Goal: Task Accomplishment & Management: Use online tool/utility

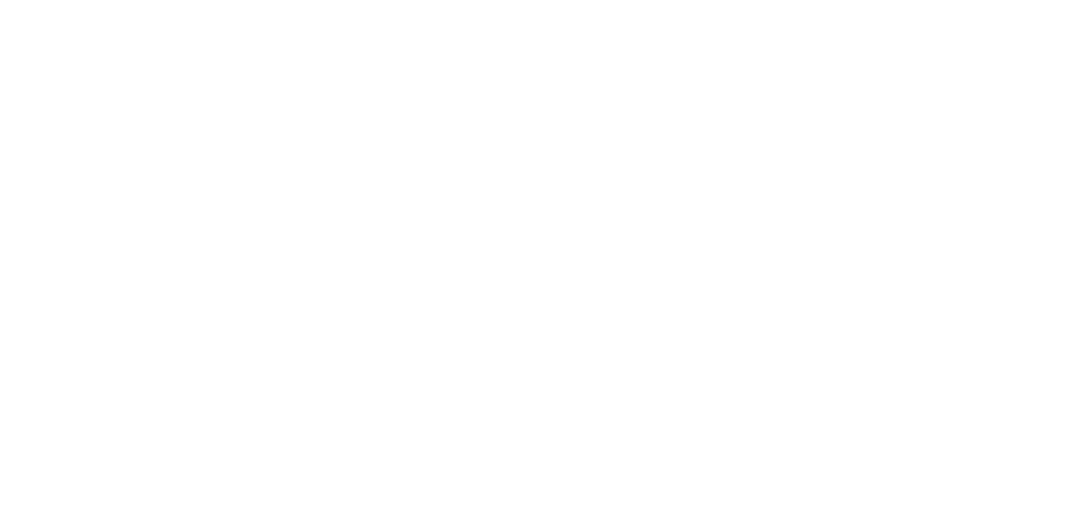
click at [986, 0] on html at bounding box center [541, 0] width 1083 height 0
click at [990, 0] on html at bounding box center [541, 0] width 1083 height 0
click at [998, 0] on html at bounding box center [541, 0] width 1083 height 0
click at [1001, 0] on html at bounding box center [541, 0] width 1083 height 0
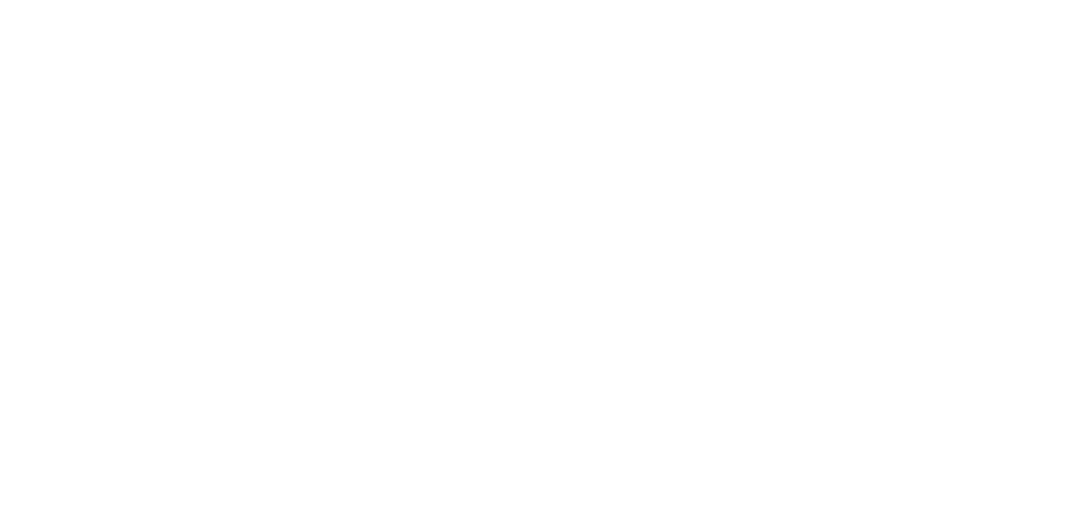
click at [998, 0] on html at bounding box center [541, 0] width 1083 height 0
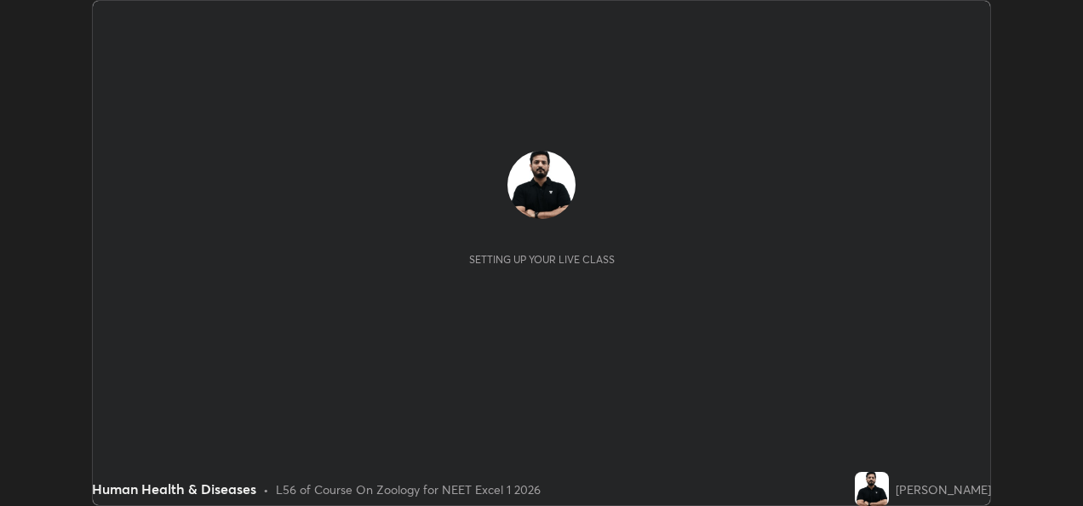
scroll to position [506, 1082]
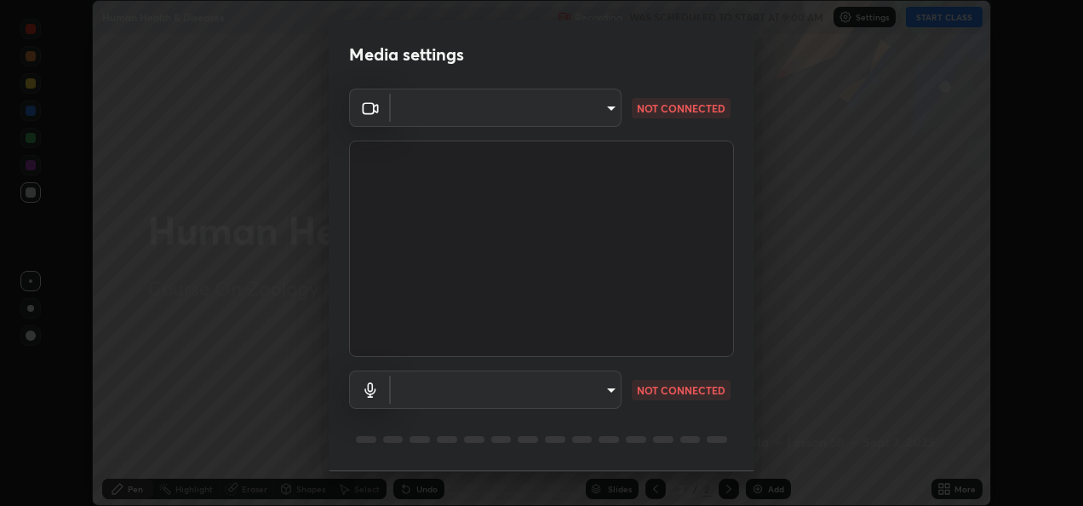
click at [604, 385] on body "Erase all Human Health & Diseases Recording WAS SCHEDULED TO START AT 9:00 AM S…" at bounding box center [541, 253] width 1083 height 506
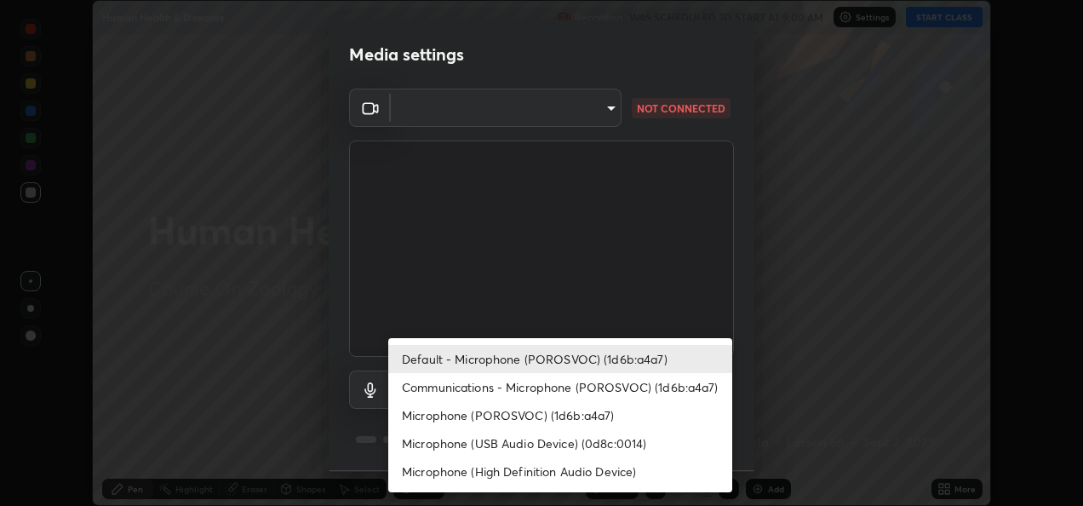
click at [517, 475] on li "Microphone (High Definition Audio Device)" at bounding box center [560, 471] width 344 height 28
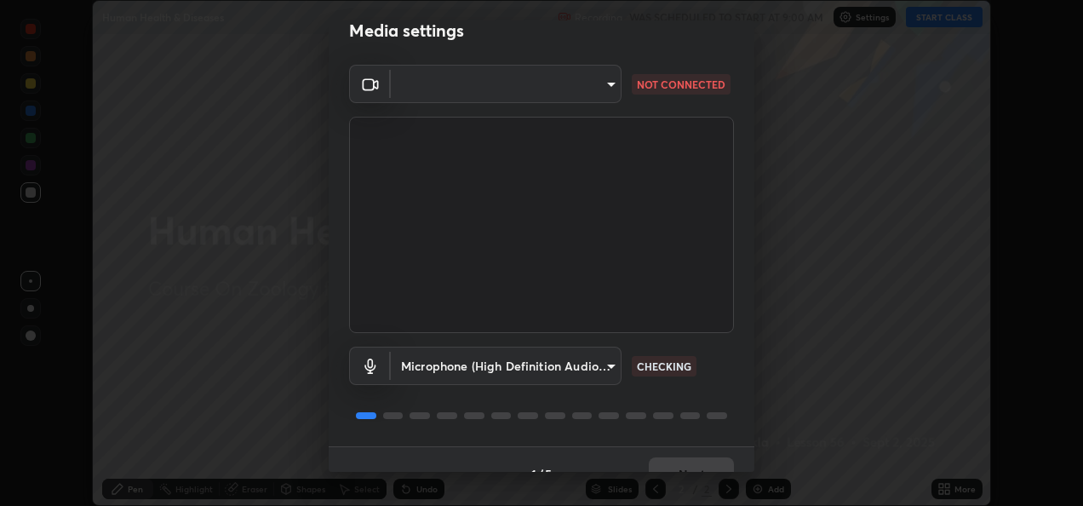
scroll to position [53, 0]
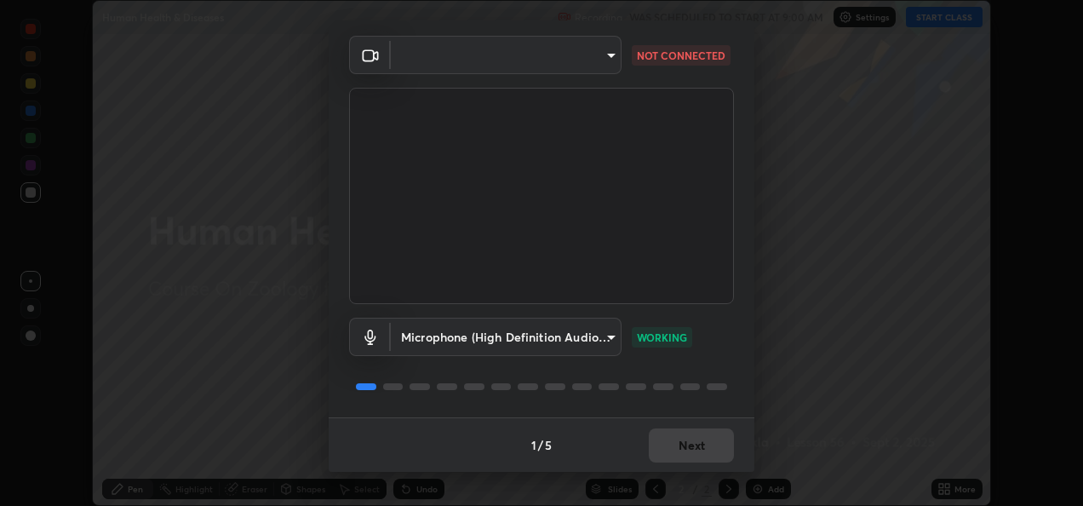
click at [605, 340] on body "Erase all Human Health & Diseases Recording WAS SCHEDULED TO START AT 9:00 AM S…" at bounding box center [541, 253] width 1083 height 506
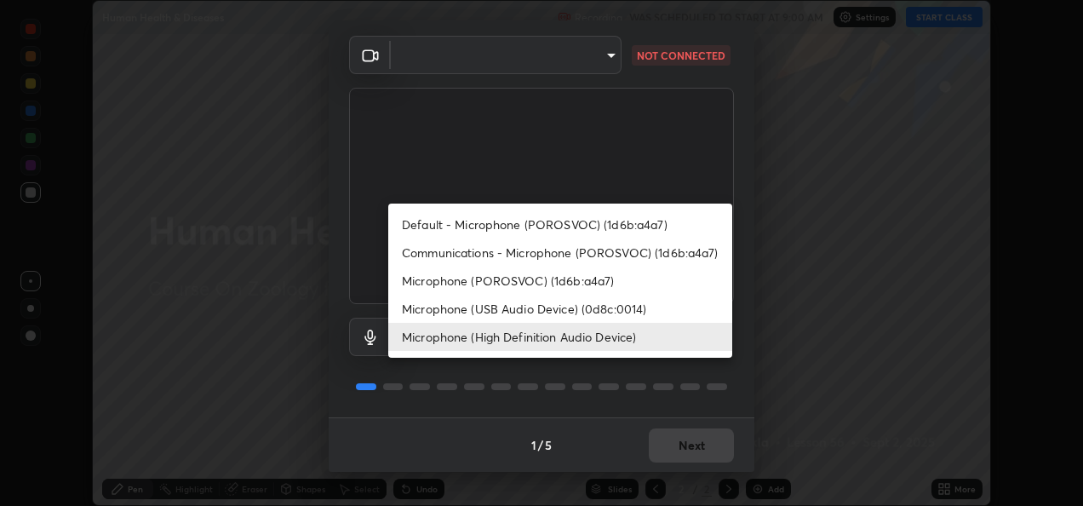
click at [537, 312] on li "Microphone (USB Audio Device) (0d8c:0014)" at bounding box center [560, 308] width 344 height 28
type input "7017765519f9ef8cab30408aeef50fb747f3025ff5841a6349df39ad10ead35e"
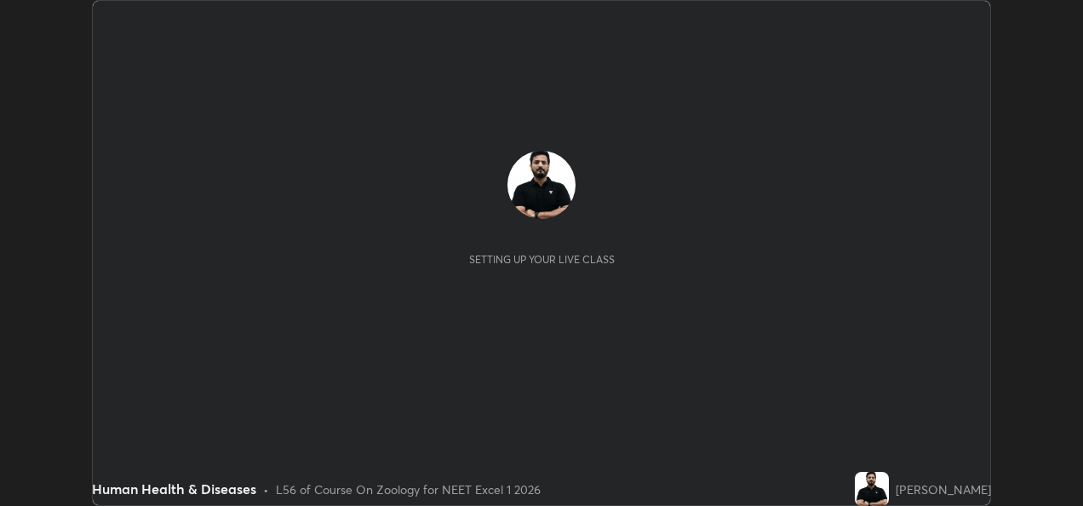
scroll to position [506, 1082]
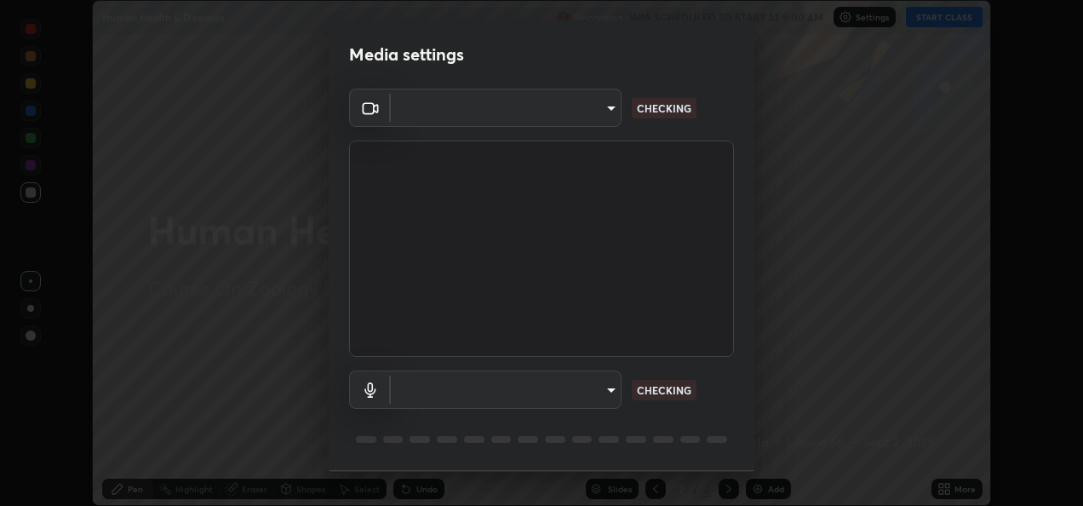
type input "d63cabba306f34ad55c3d786fa19187370b116785bcee95212038a78b431d715"
type input "default"
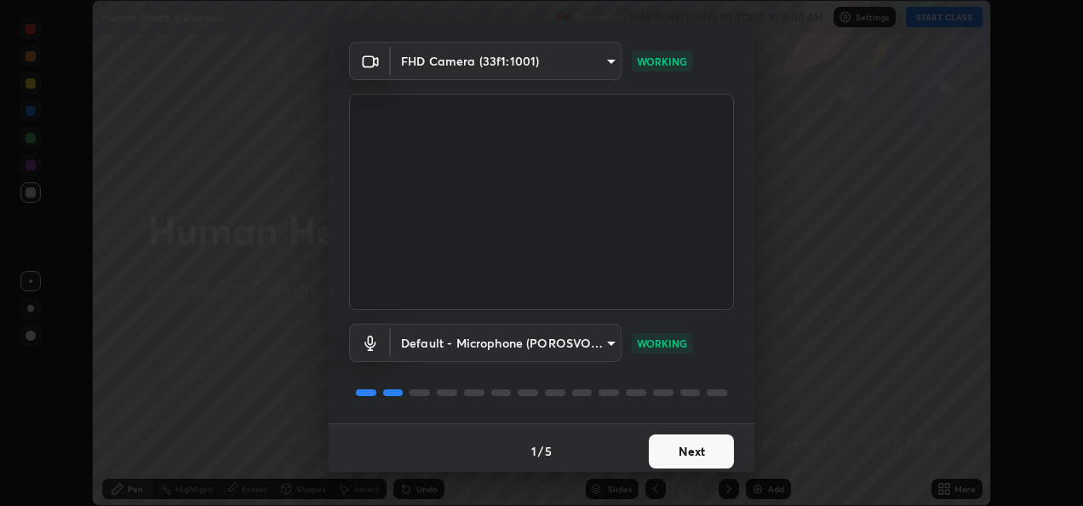
scroll to position [53, 0]
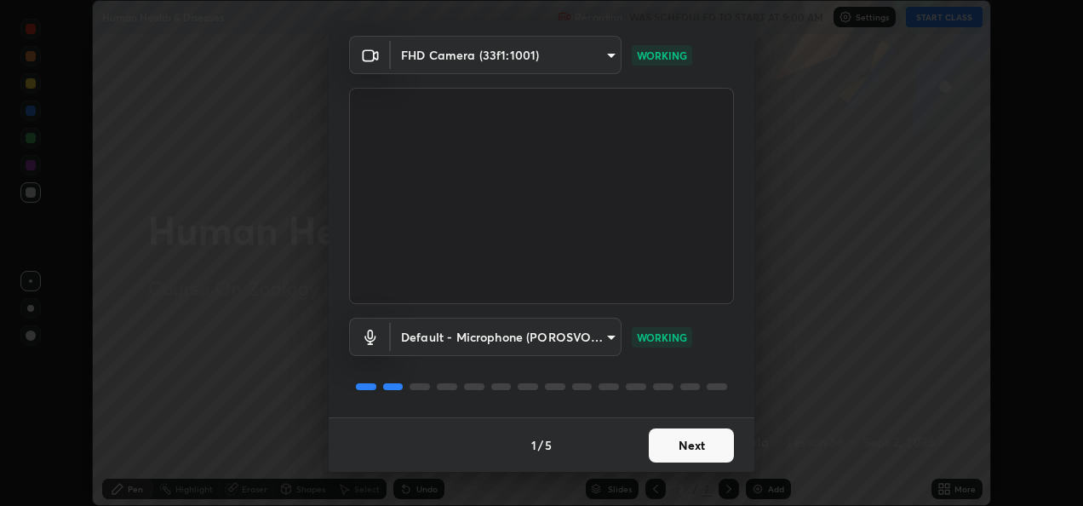
click at [678, 442] on button "Next" at bounding box center [691, 445] width 85 height 34
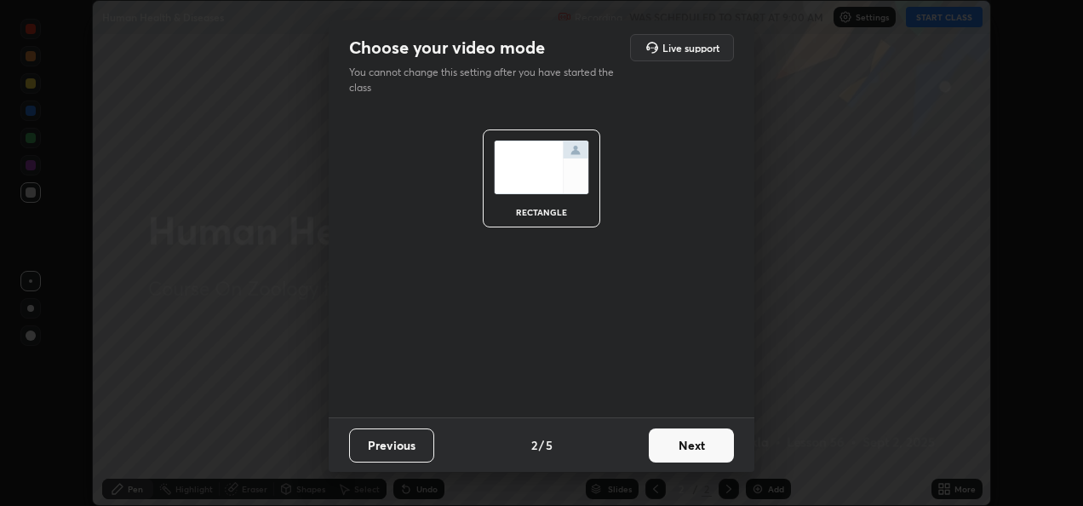
click at [674, 444] on button "Next" at bounding box center [691, 445] width 85 height 34
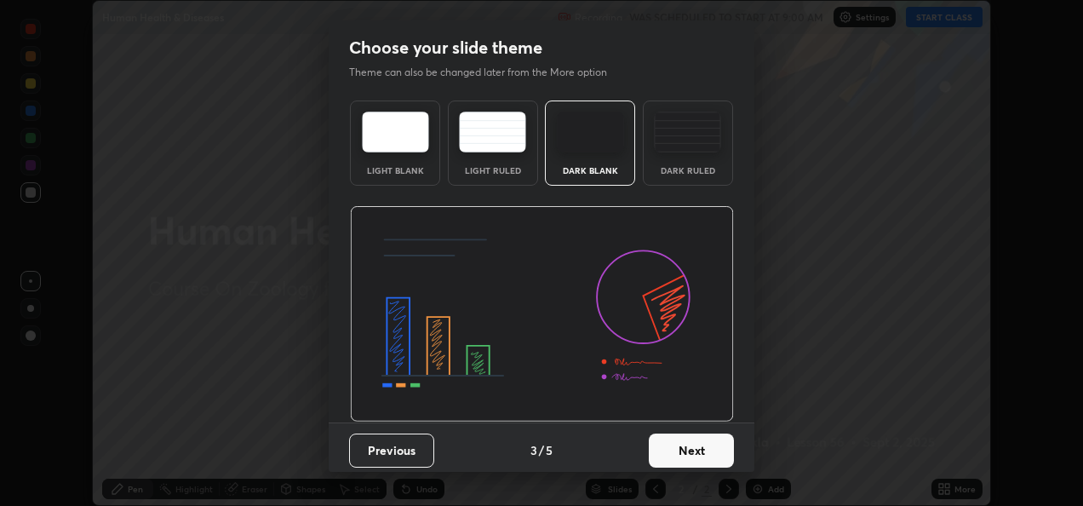
click at [677, 445] on button "Next" at bounding box center [691, 450] width 85 height 34
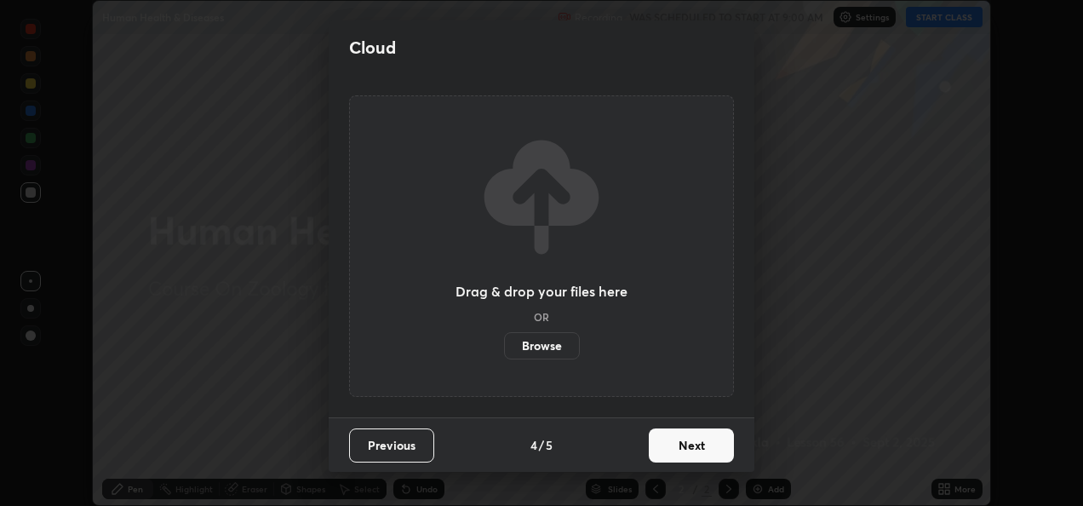
click at [680, 445] on button "Next" at bounding box center [691, 445] width 85 height 34
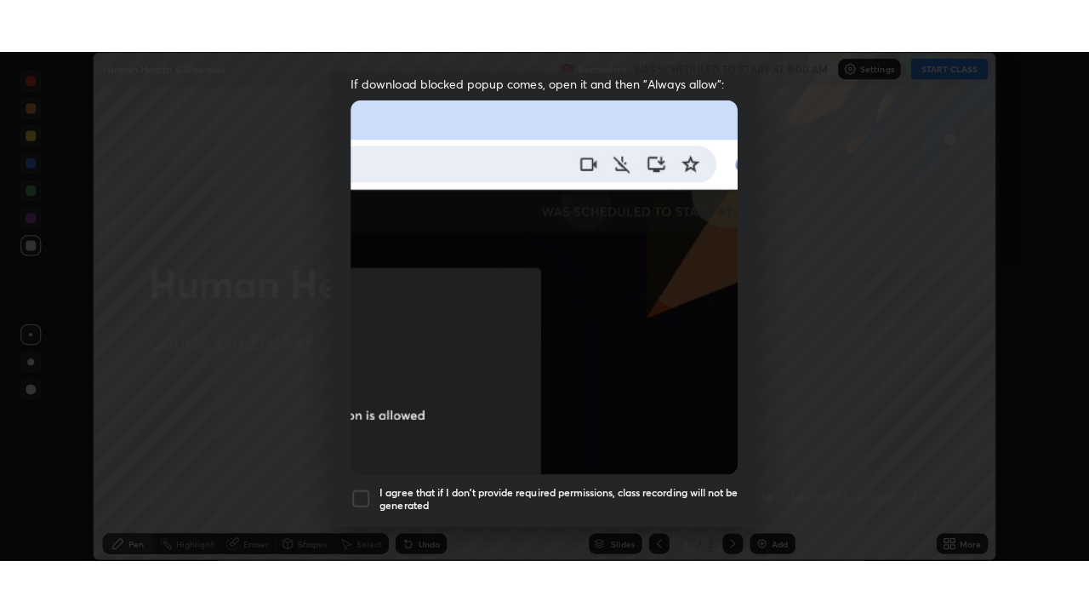
scroll to position [400, 0]
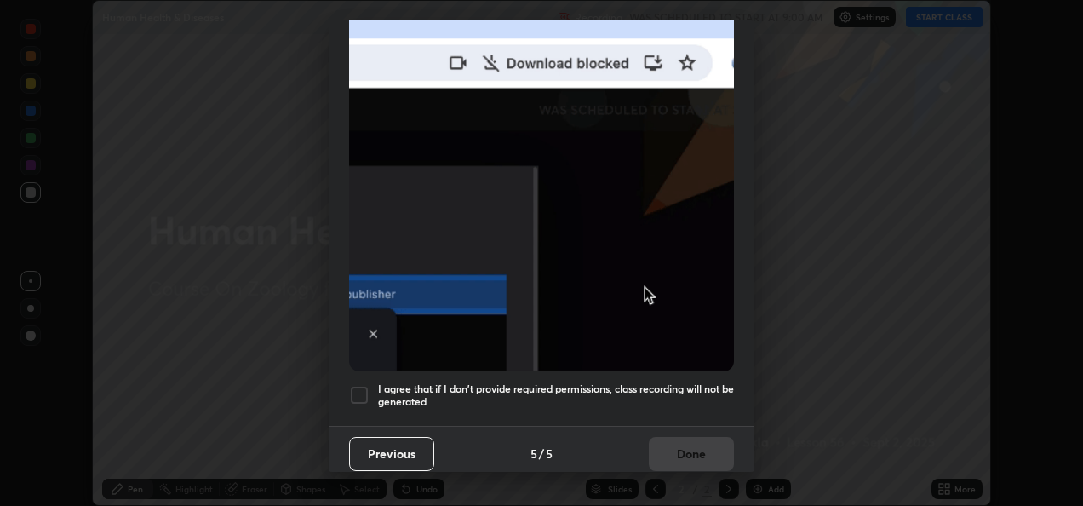
click at [361, 385] on div at bounding box center [359, 395] width 20 height 20
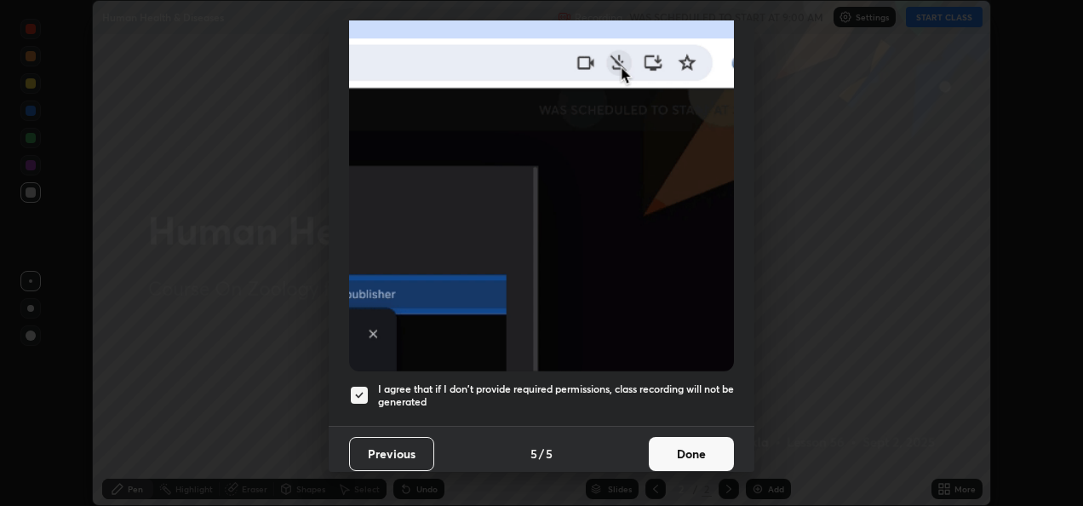
click at [666, 442] on button "Done" at bounding box center [691, 454] width 85 height 34
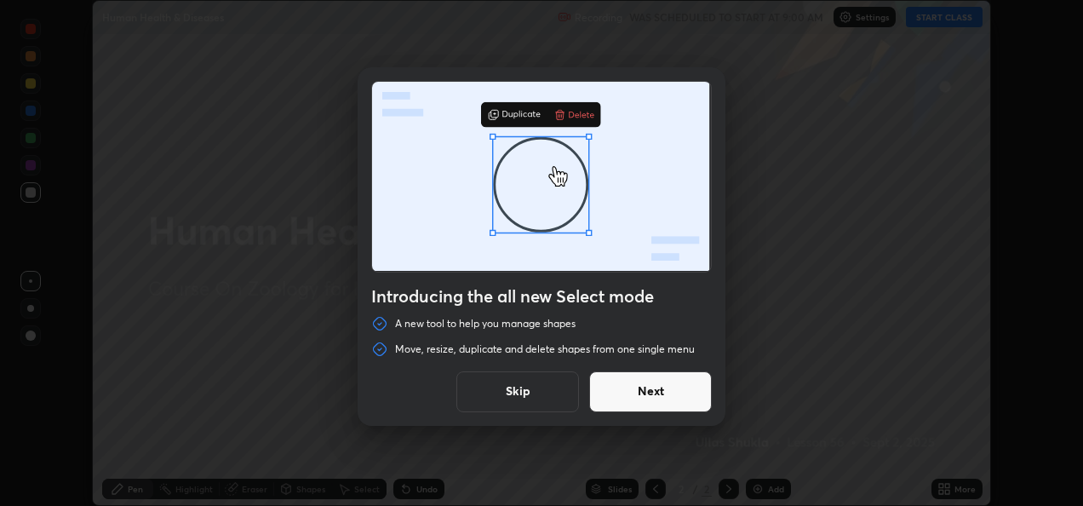
click at [550, 394] on button "Skip" at bounding box center [517, 391] width 123 height 41
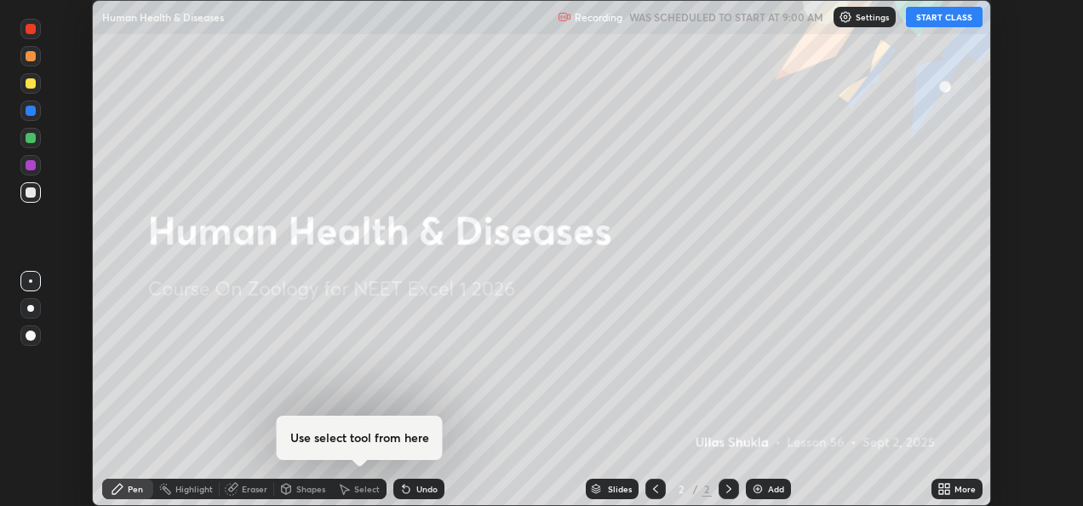
click at [942, 16] on button "START CLASS" at bounding box center [944, 17] width 77 height 20
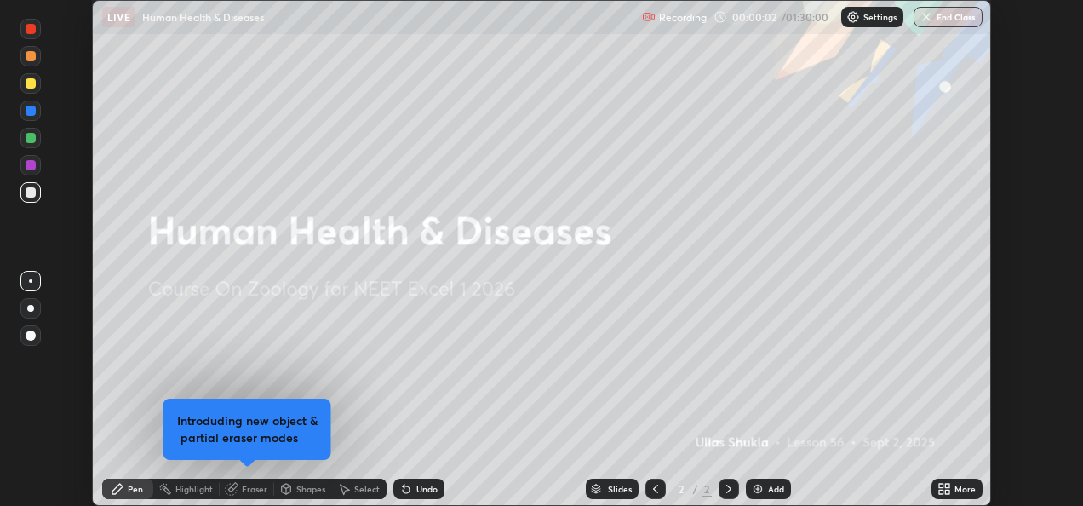
click at [943, 487] on icon at bounding box center [944, 489] width 14 height 14
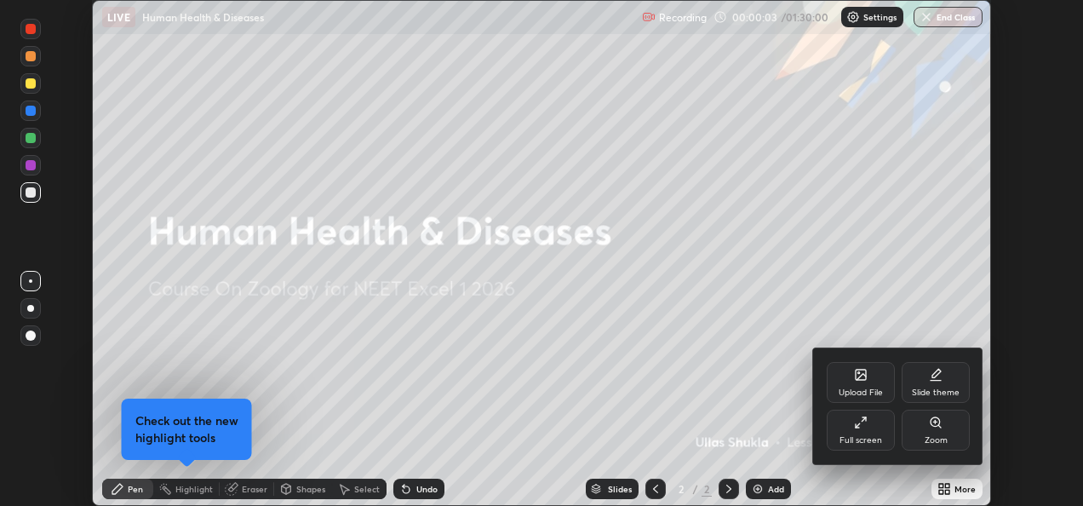
click at [863, 424] on icon at bounding box center [861, 422] width 14 height 14
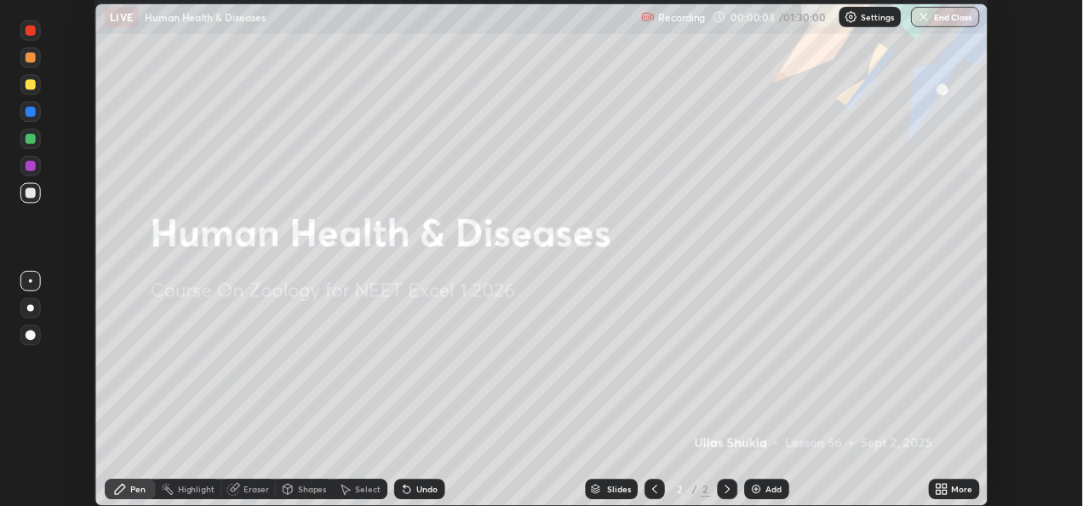
scroll to position [613, 1089]
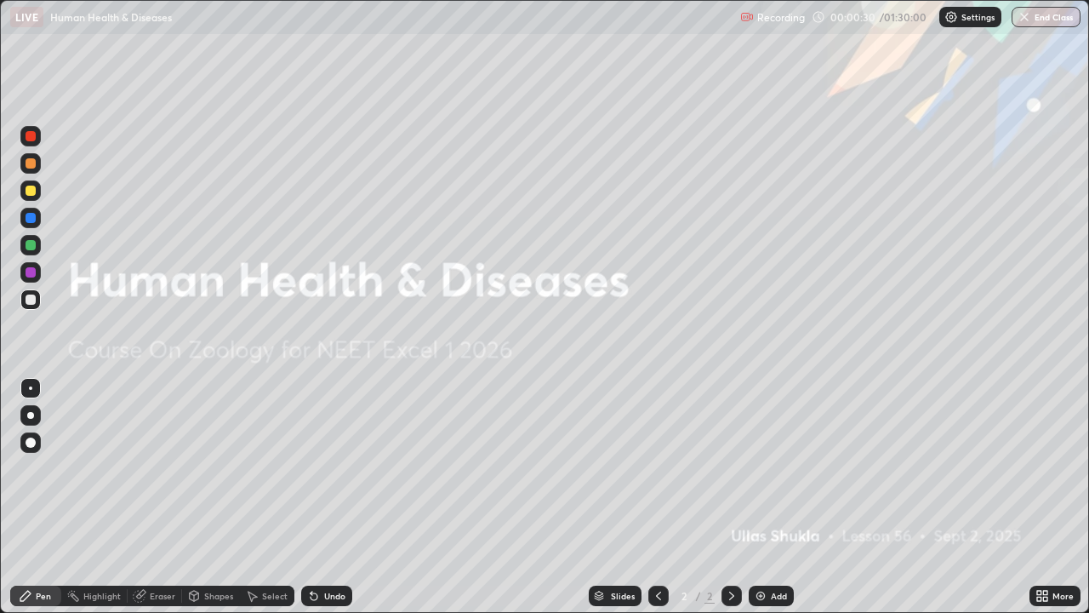
click at [756, 505] on img at bounding box center [761, 596] width 14 height 14
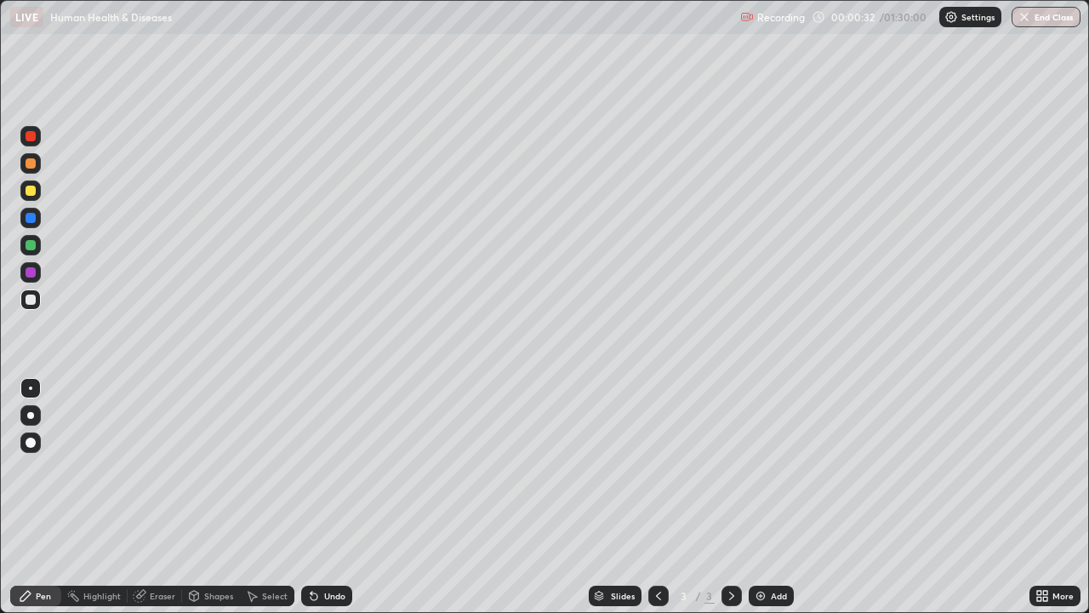
click at [32, 416] on div at bounding box center [30, 415] width 7 height 7
click at [31, 194] on div at bounding box center [31, 191] width 10 height 10
click at [765, 505] on img at bounding box center [761, 596] width 14 height 14
click at [321, 505] on div "Undo" at bounding box center [326, 596] width 51 height 20
click at [31, 388] on div at bounding box center [30, 387] width 3 height 3
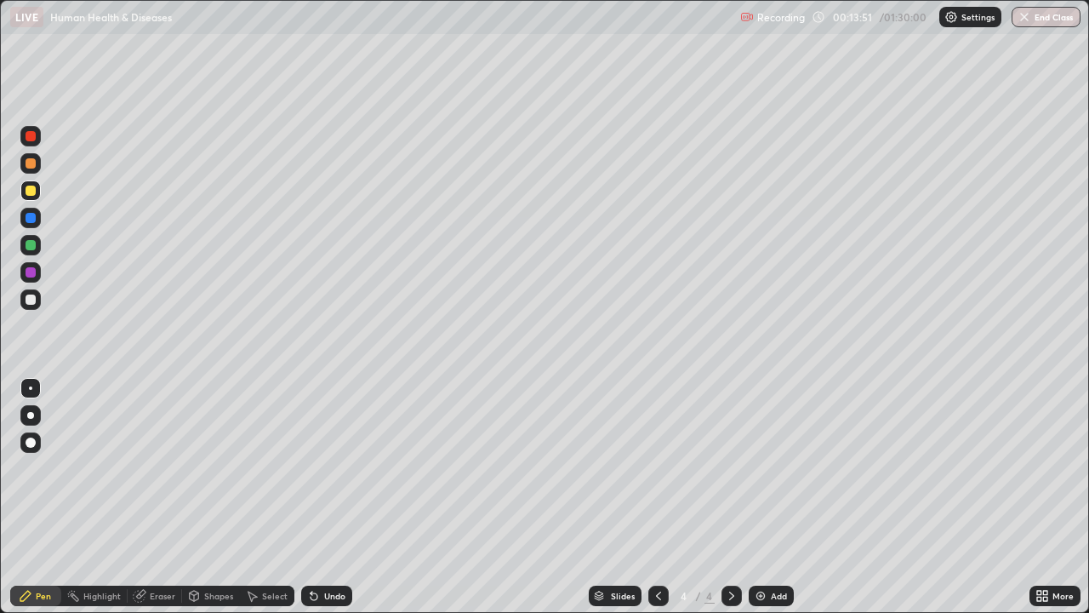
click at [29, 304] on div at bounding box center [31, 299] width 10 height 10
click at [31, 415] on div at bounding box center [30, 415] width 7 height 7
click at [31, 195] on div at bounding box center [31, 191] width 10 height 10
click at [327, 505] on div "Undo" at bounding box center [334, 596] width 21 height 9
click at [758, 505] on img at bounding box center [761, 596] width 14 height 14
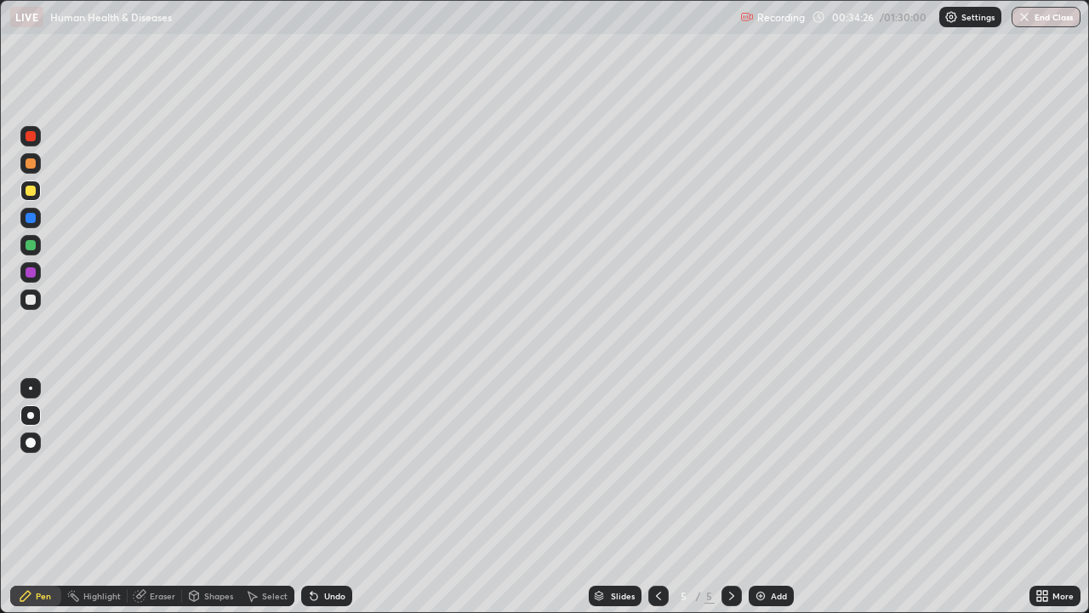
click at [324, 505] on div "Undo" at bounding box center [334, 596] width 21 height 9
click at [29, 301] on div at bounding box center [31, 299] width 10 height 10
click at [32, 195] on div at bounding box center [31, 191] width 10 height 10
click at [816, 505] on div "Slides 5 / 5 Add" at bounding box center [691, 596] width 678 height 34
click at [340, 505] on div "Undo" at bounding box center [334, 596] width 21 height 9
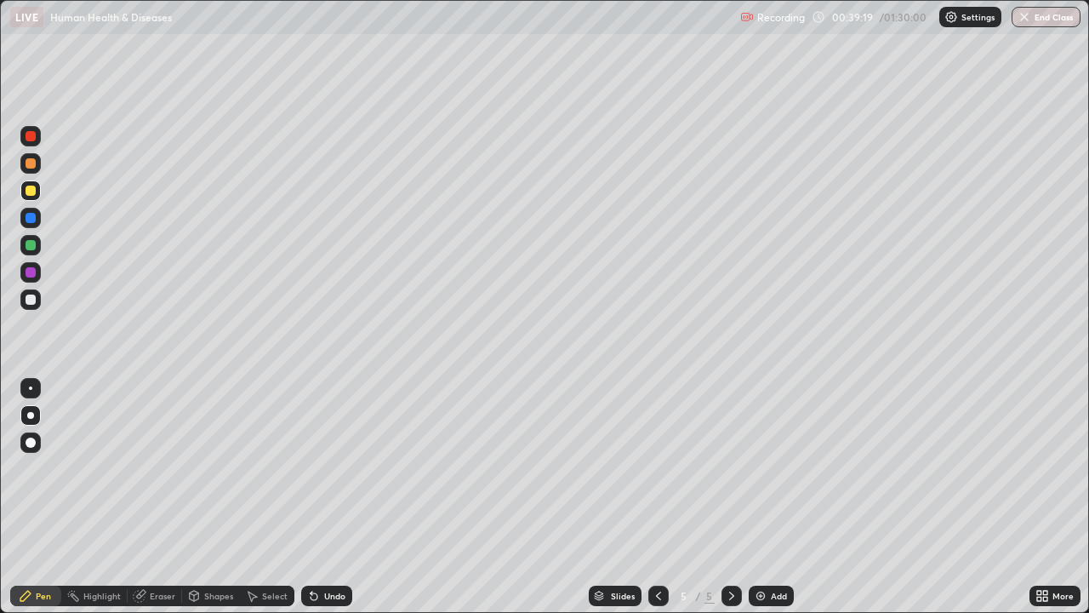
click at [335, 505] on div "Undo" at bounding box center [326, 596] width 51 height 20
click at [336, 505] on div "Undo" at bounding box center [326, 596] width 51 height 20
click at [337, 505] on div "Undo" at bounding box center [326, 596] width 51 height 20
click at [335, 505] on div "Undo" at bounding box center [326, 596] width 51 height 20
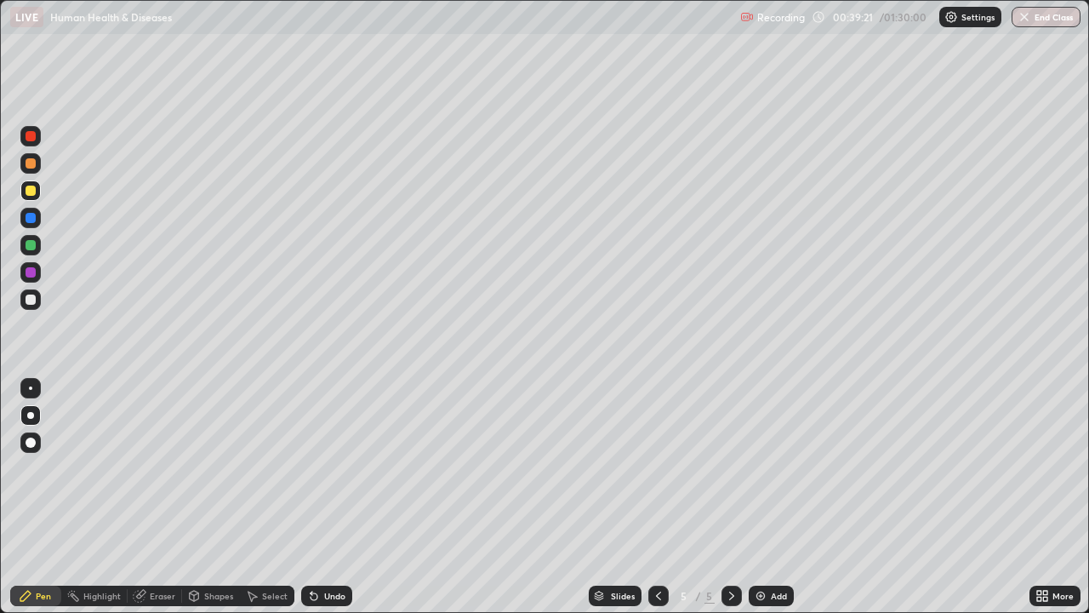
click at [339, 505] on div "Undo" at bounding box center [334, 596] width 21 height 9
click at [333, 505] on div "Undo" at bounding box center [334, 596] width 21 height 9
click at [328, 505] on div "Undo" at bounding box center [334, 596] width 21 height 9
click at [329, 505] on div "Undo" at bounding box center [334, 596] width 21 height 9
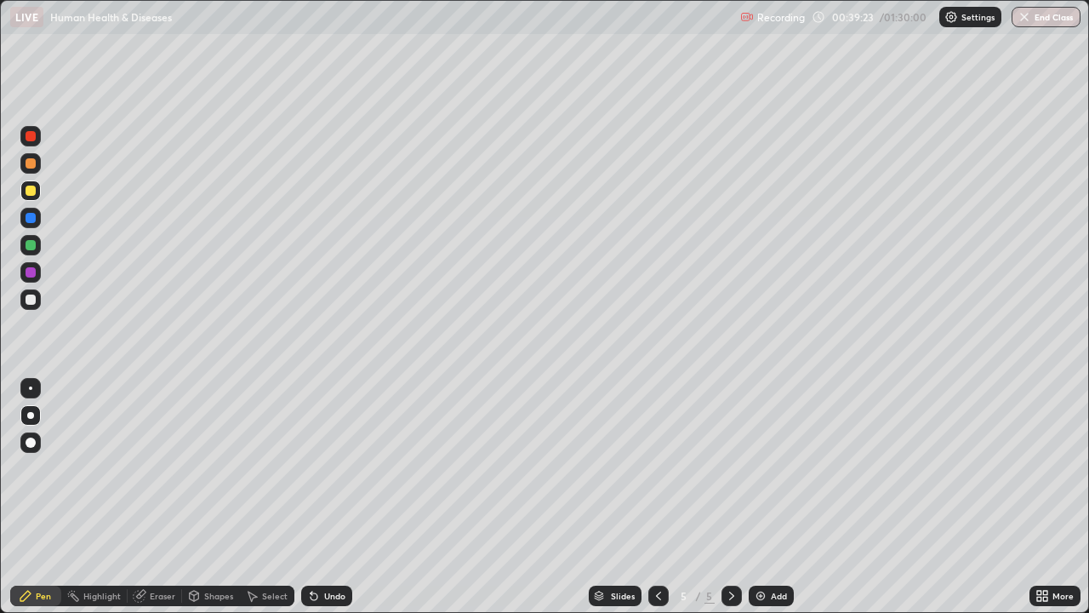
click at [327, 505] on div "Undo" at bounding box center [334, 596] width 21 height 9
click at [32, 300] on div at bounding box center [31, 299] width 10 height 10
click at [33, 192] on div at bounding box center [31, 191] width 10 height 10
click at [330, 505] on div "Undo" at bounding box center [334, 596] width 21 height 9
click at [328, 505] on div "Undo" at bounding box center [334, 596] width 21 height 9
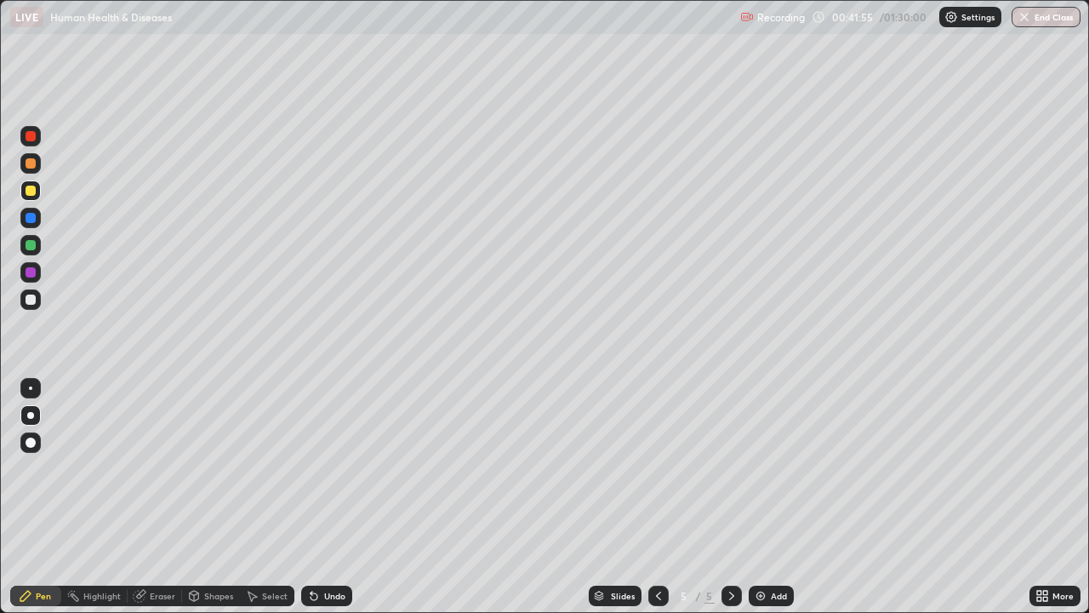
click at [328, 505] on div "Undo" at bounding box center [334, 596] width 21 height 9
click at [323, 505] on div "Undo" at bounding box center [326, 596] width 51 height 20
click at [324, 505] on div "Undo" at bounding box center [334, 596] width 21 height 9
click at [321, 505] on div "Undo" at bounding box center [326, 596] width 51 height 20
click at [320, 505] on div "Undo" at bounding box center [326, 596] width 51 height 20
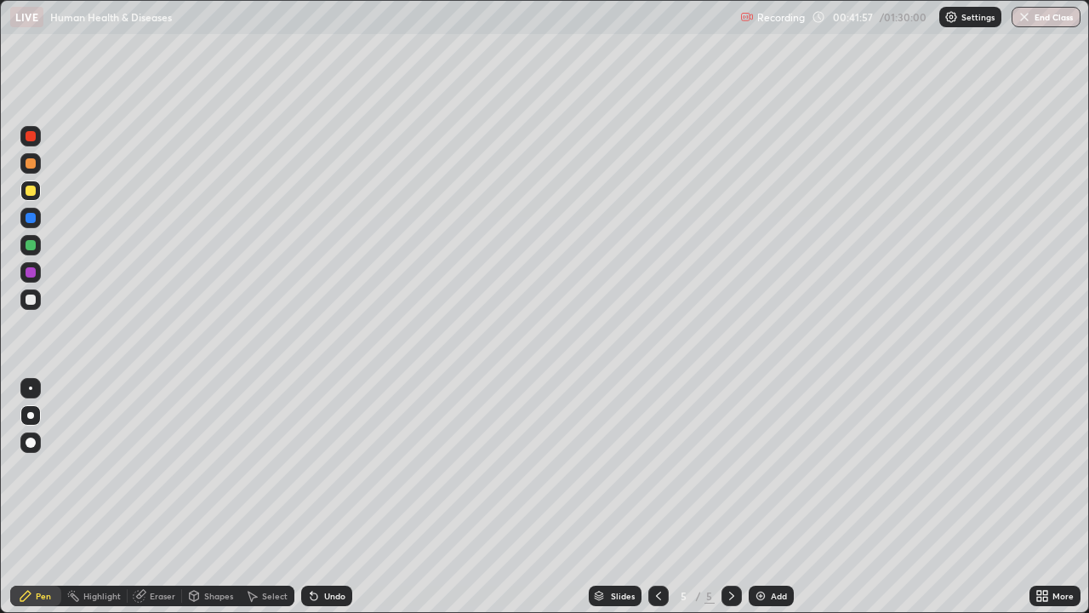
click at [316, 505] on div "Undo" at bounding box center [326, 596] width 51 height 20
click at [29, 244] on div at bounding box center [31, 245] width 10 height 10
click at [31, 388] on div at bounding box center [30, 387] width 3 height 3
click at [1023, 19] on img "button" at bounding box center [1025, 17] width 14 height 14
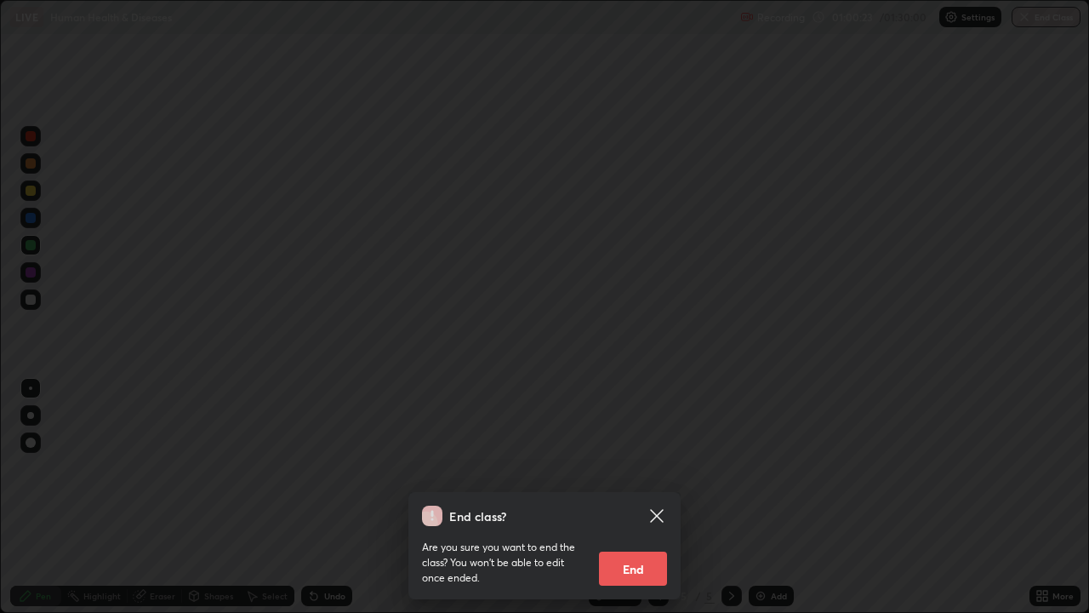
click at [649, 505] on button "End" at bounding box center [633, 569] width 68 height 34
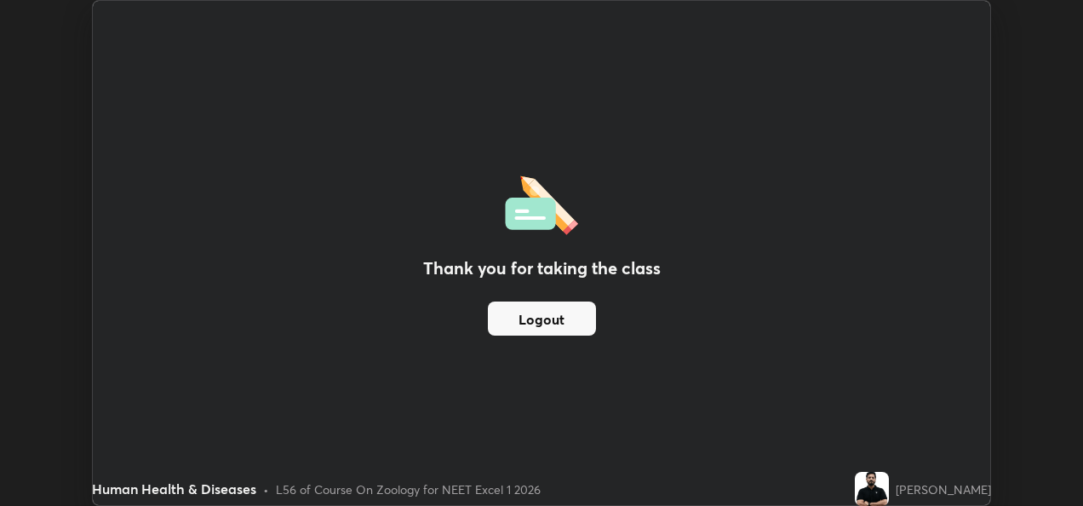
scroll to position [84608, 84031]
